Goal: Information Seeking & Learning: Learn about a topic

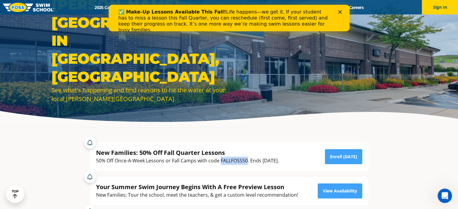
drag, startPoint x: 247, startPoint y: 161, endPoint x: 220, endPoint y: 162, distance: 26.9
click at [220, 162] on div "50% Off Once-A-Week Lessons or Fall Camps with code FALLFOSS50. Ends [DATE]." at bounding box center [187, 161] width 183 height 8
copy div "FALLFOSS50"
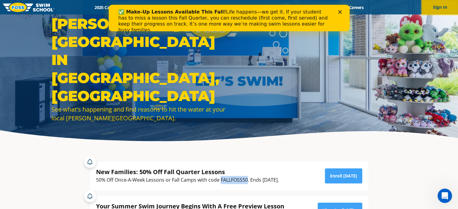
click at [444, 4] on button "Sign In" at bounding box center [440, 7] width 36 height 14
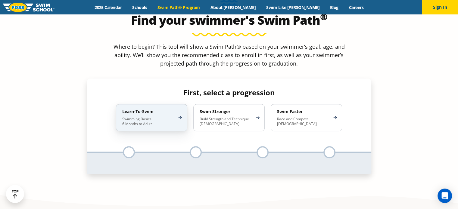
scroll to position [564, 0]
click at [153, 104] on div "Learn-To-Swim Swimming Basics 6 Months to Adult" at bounding box center [151, 117] width 71 height 27
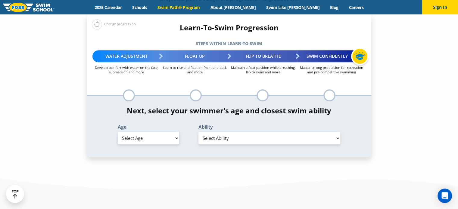
scroll to position [629, 0]
click at [146, 132] on select "Select Age 6 months - 1 year 1 year 2 years 3 years 4 years 5 years 6 years 7 y…" at bounding box center [148, 138] width 61 height 13
select select "3-years"
click at [118, 132] on select "Select Age 6 months - 1 year 1 year 2 years 3 years 4 years 5 years 6 years 7 y…" at bounding box center [148, 138] width 61 height 13
click at [230, 132] on select "Select Ability First in-water experience When in the water, reliant on a life j…" at bounding box center [270, 138] width 142 height 13
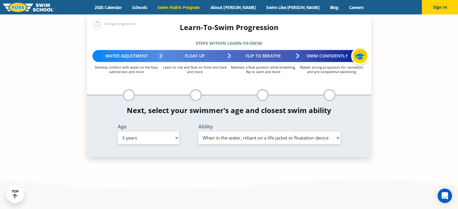
click at [199, 132] on select "Select Ability First in-water experience When in the water, reliant on a life j…" at bounding box center [270, 138] width 142 height 13
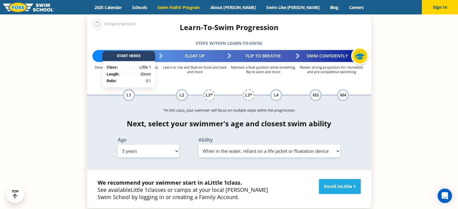
click at [246, 145] on select "Select Ability First in-water experience When in the water, reliant on a life j…" at bounding box center [270, 151] width 142 height 13
drag, startPoint x: 246, startPoint y: 100, endPoint x: 75, endPoint y: 86, distance: 172.0
click at [75, 86] on section "Find your swimmer's Swim Path ® Where to begin? This tool will show a Swim Path…" at bounding box center [229, 96] width 458 height 387
click at [233, 145] on select "Select Ability First in-water experience When in the water, reliant on a life j…" at bounding box center [270, 151] width 142 height 13
click at [199, 145] on select "Select Ability First in-water experience When in the water, reliant on a life j…" at bounding box center [270, 151] width 142 height 13
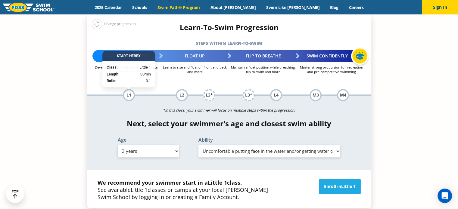
click at [253, 145] on select "Select Ability First in-water experience When in the water, reliant on a life j…" at bounding box center [270, 151] width 142 height 13
select select "3-years-swims-5-feet-with-face-in-the-water-unassisted-by-a-person-or-floatie"
click at [199, 145] on select "Select Ability First in-water experience When in the water, reliant on a life j…" at bounding box center [270, 151] width 142 height 13
